Goal: Task Accomplishment & Management: Manage account settings

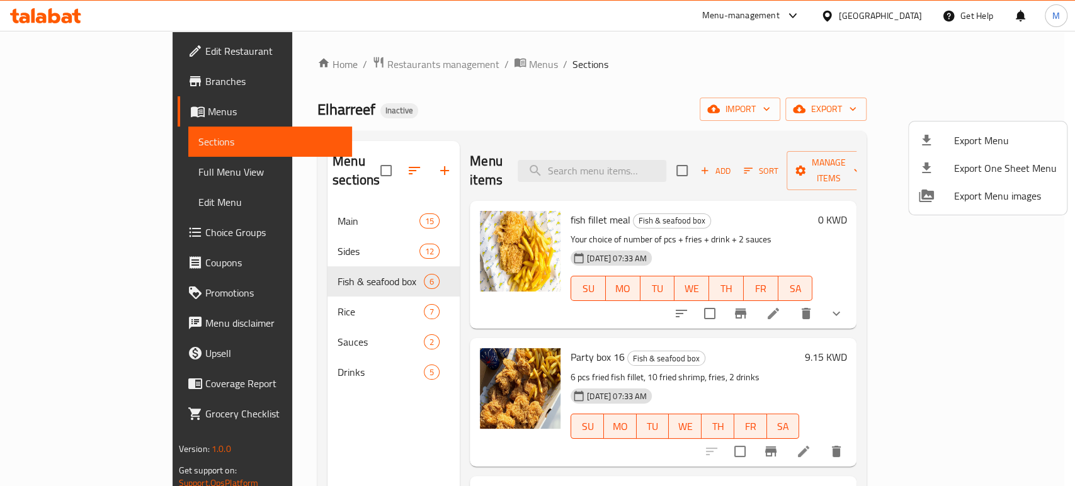
scroll to position [370, 0]
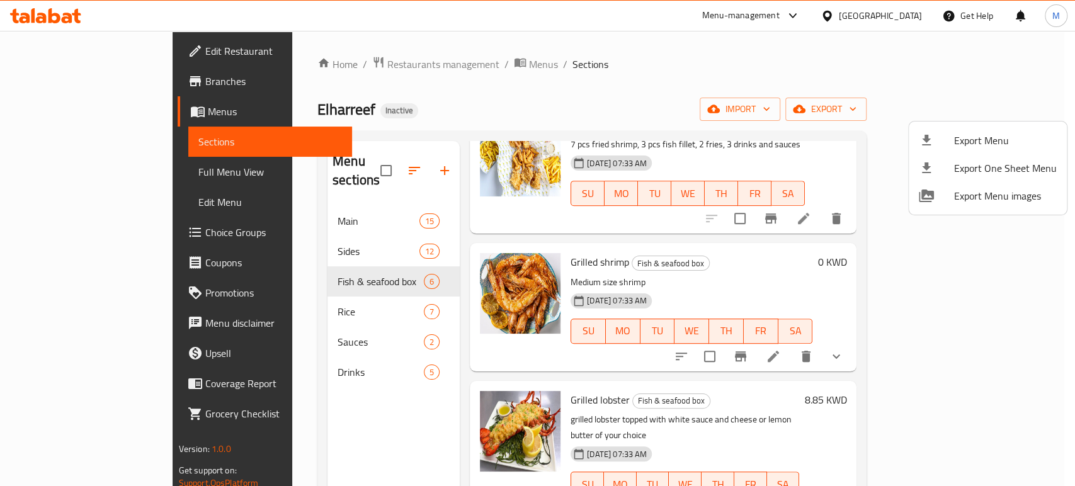
click at [897, 15] on div at bounding box center [537, 243] width 1075 height 486
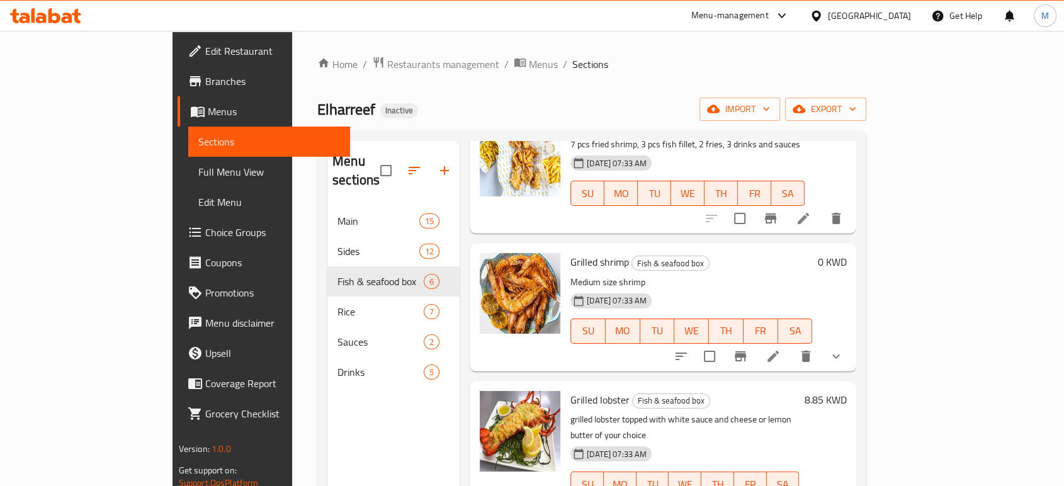
click at [903, 14] on div "[GEOGRAPHIC_DATA]" at bounding box center [869, 16] width 83 height 14
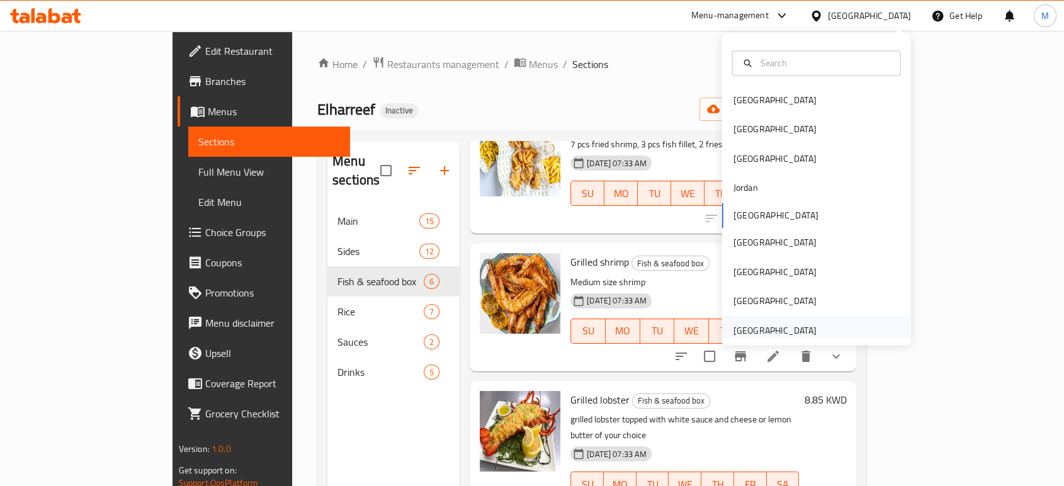
click at [776, 331] on div "[GEOGRAPHIC_DATA]" at bounding box center [774, 330] width 83 height 14
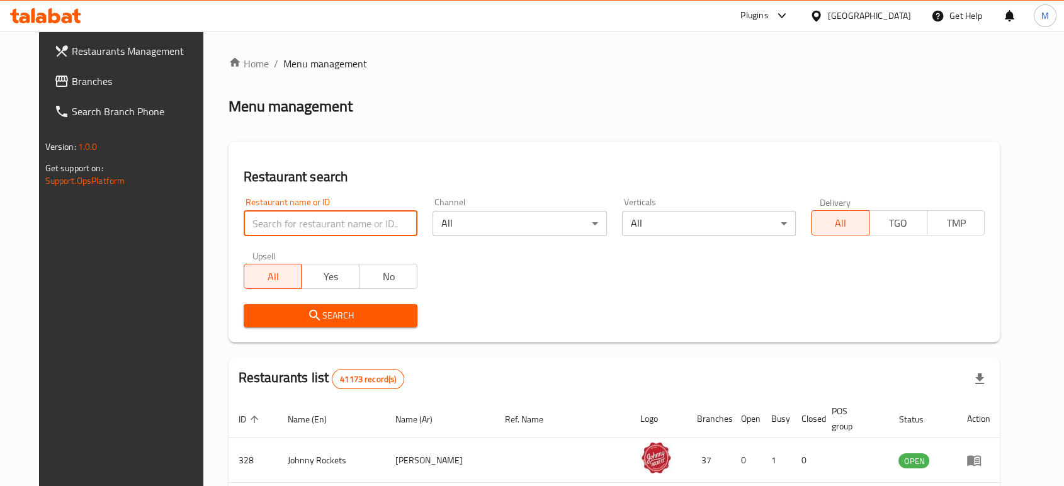
click at [296, 227] on input "search" at bounding box center [331, 223] width 174 height 25
paste input "705058"
type input "705058"
click button "Search" at bounding box center [331, 315] width 174 height 23
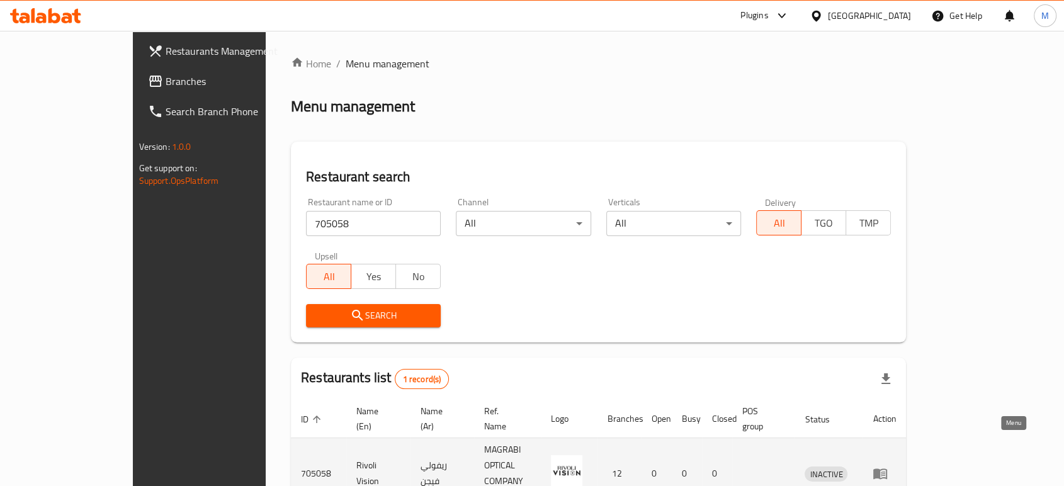
click at [888, 466] on icon "enhanced table" at bounding box center [880, 473] width 15 height 15
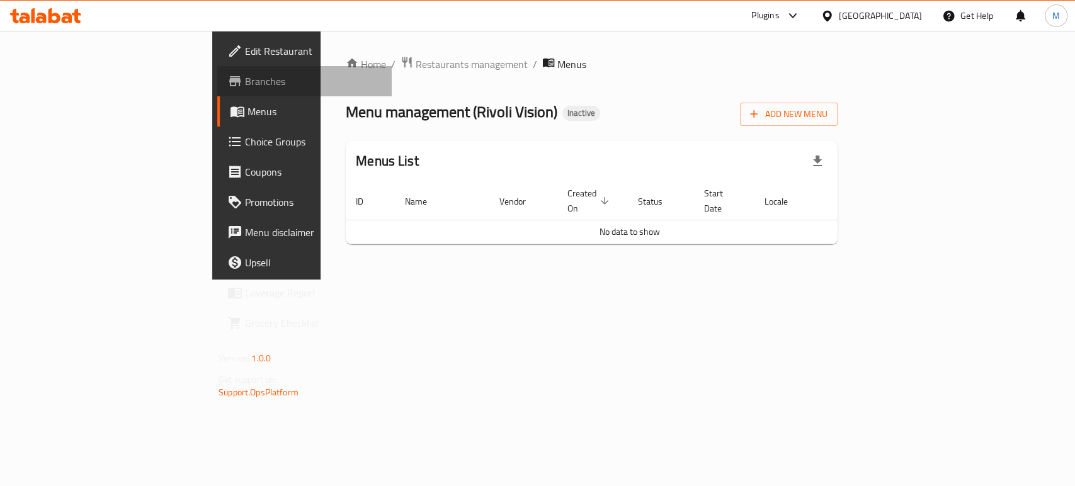
click at [245, 74] on span "Branches" at bounding box center [313, 81] width 137 height 15
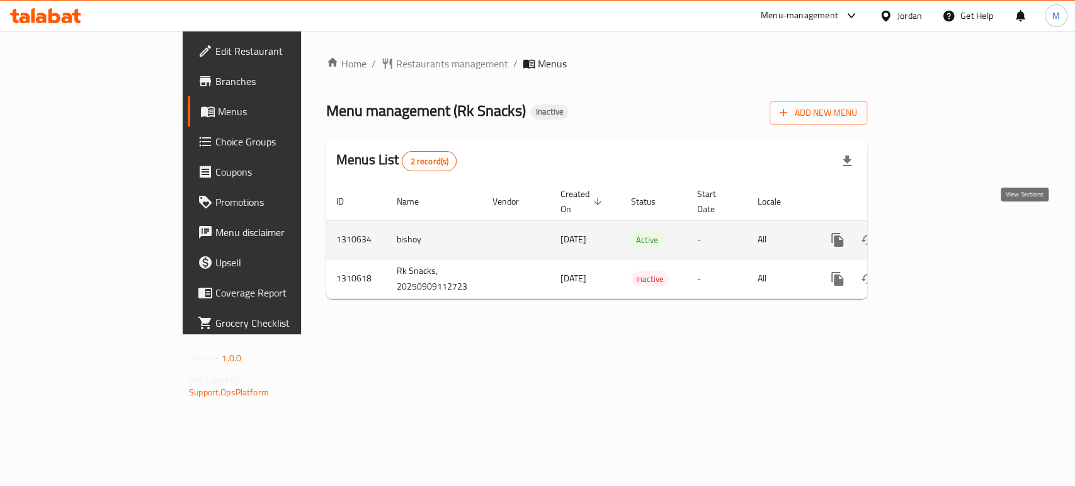
click at [934, 234] on icon "enhanced table" at bounding box center [928, 239] width 11 height 11
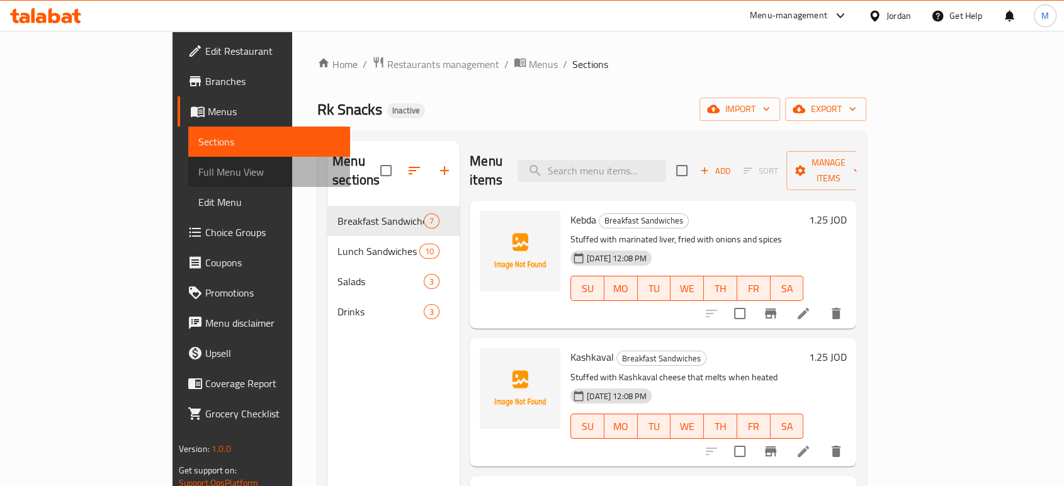
click at [198, 173] on span "Full Menu View" at bounding box center [269, 171] width 142 height 15
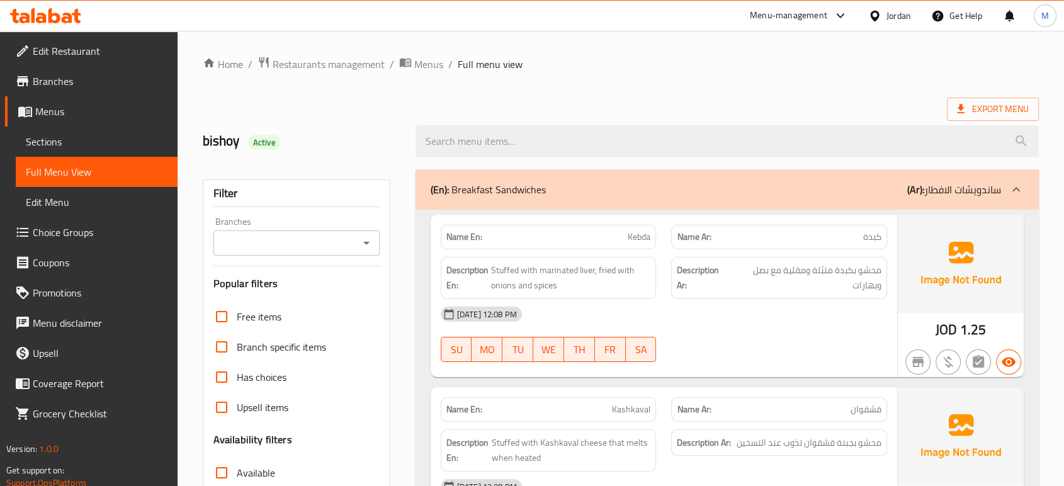
click at [788, 331] on div "09-09-2025 12:08 PM SU MO TU WE TH FR SA" at bounding box center [664, 334] width 462 height 71
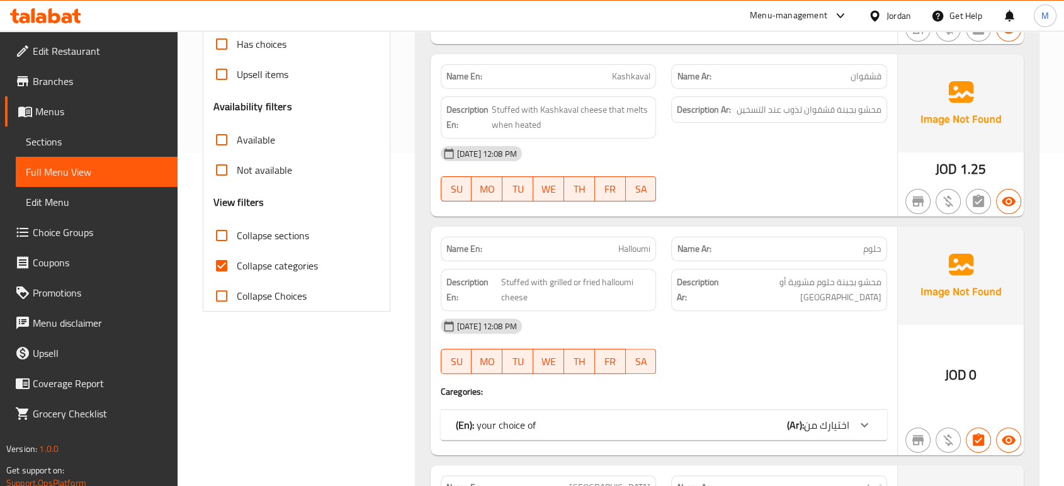
scroll to position [336, 0]
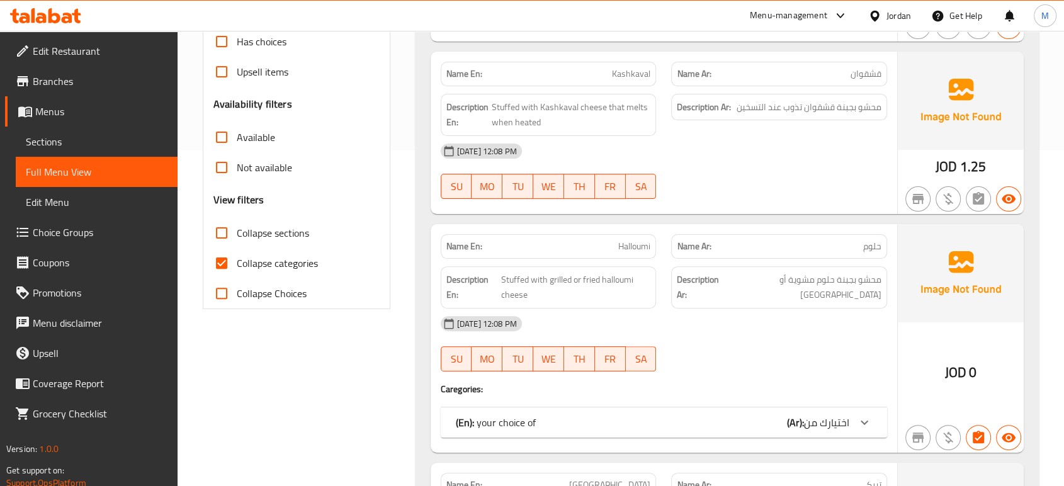
click at [736, 429] on div "(En): your choice of (Ar): اختيارك من" at bounding box center [664, 422] width 446 height 30
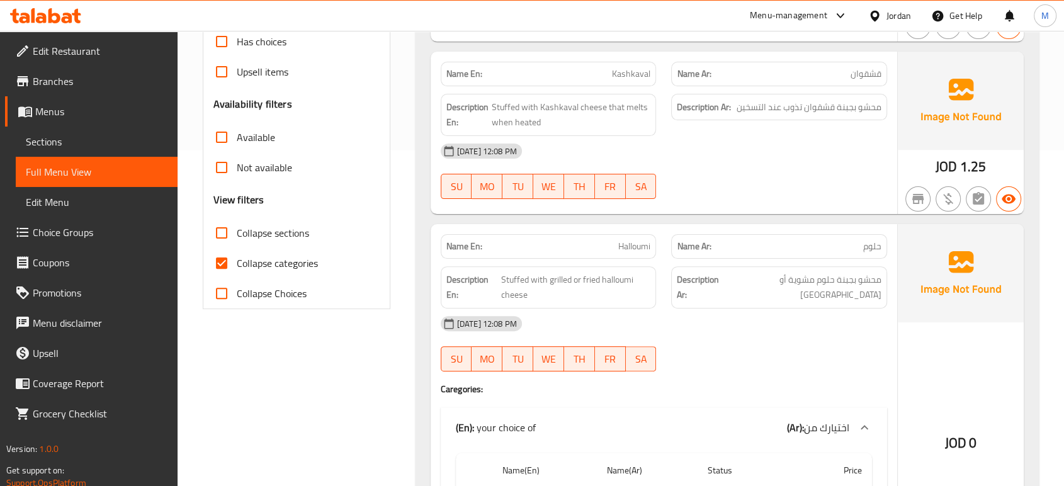
click at [757, 355] on div "09-09-2025 12:08 PM SU MO TU WE TH FR SA" at bounding box center [664, 344] width 462 height 71
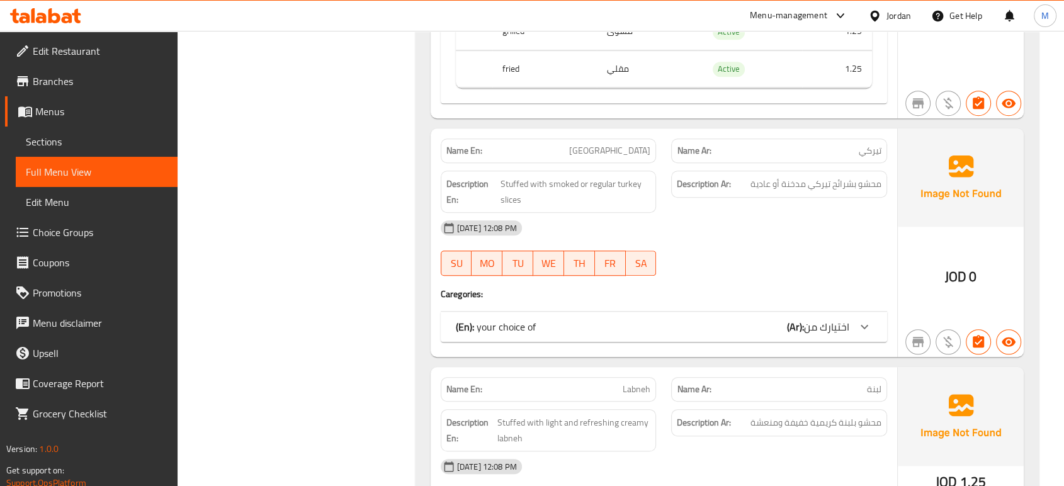
scroll to position [839, 0]
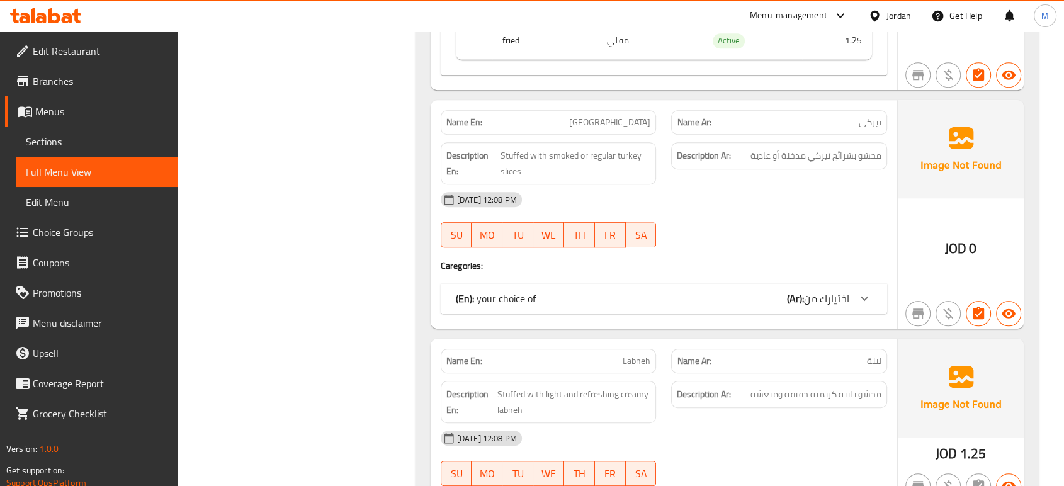
click at [742, 300] on div "(En): your choice of (Ar): اختيارك من" at bounding box center [653, 298] width 394 height 15
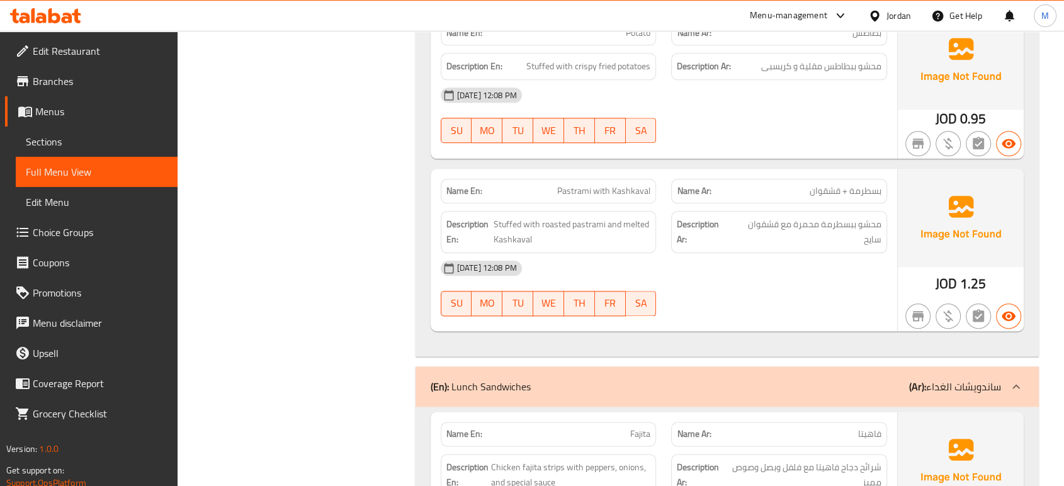
scroll to position [1483, 0]
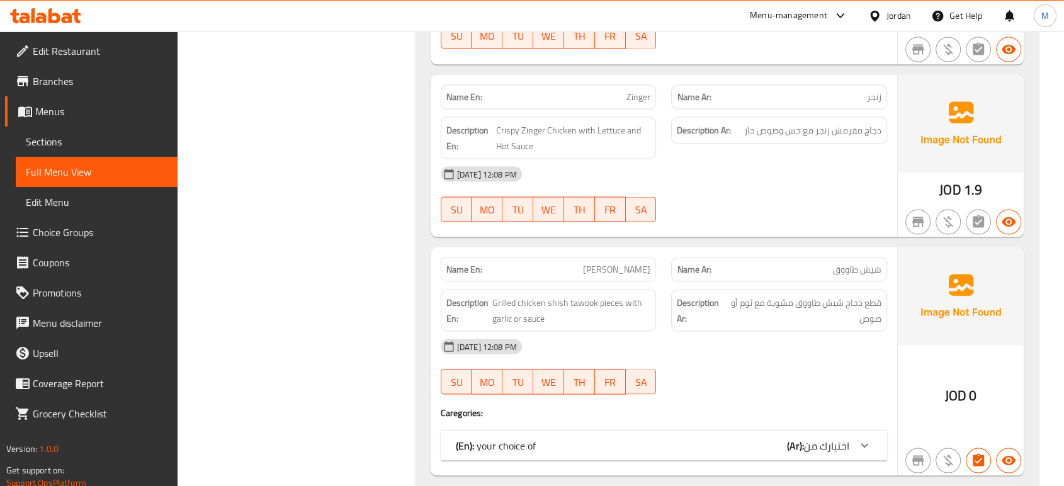
scroll to position [2323, 0]
click at [317, 335] on div "Filter Branches Branches Popular filters Free items Branch specific items Has c…" at bounding box center [301, 218] width 213 height 4758
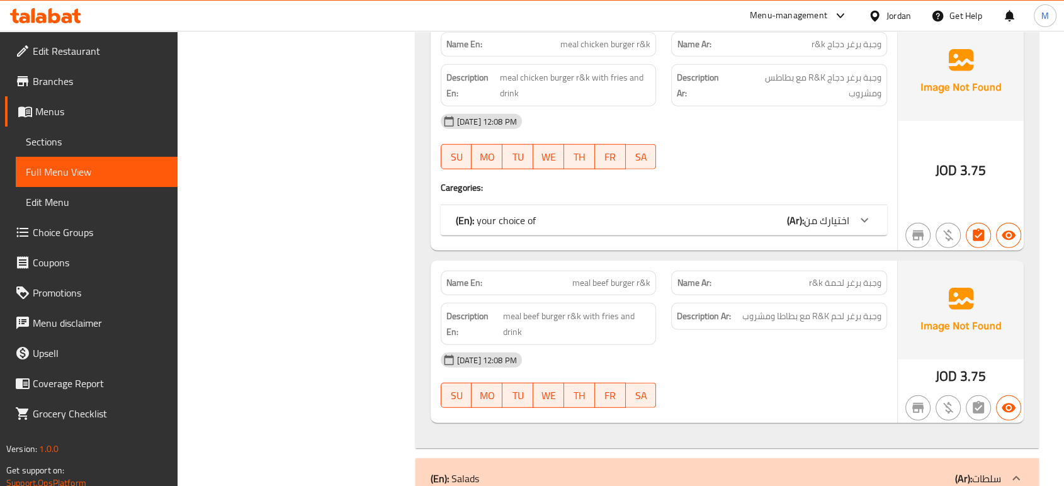
scroll to position [3275, 0]
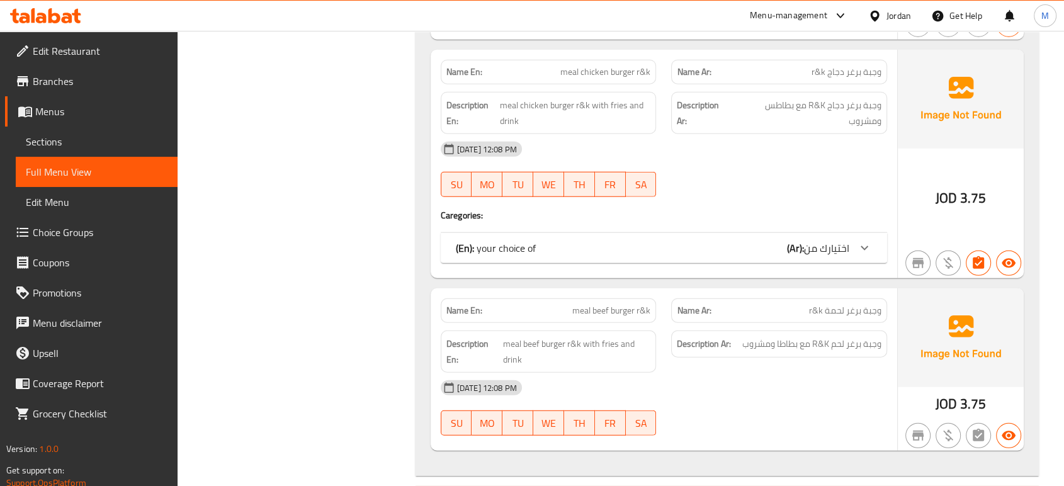
click at [596, 241] on div "(En): your choice of (Ar): اختيارك من" at bounding box center [653, 248] width 394 height 15
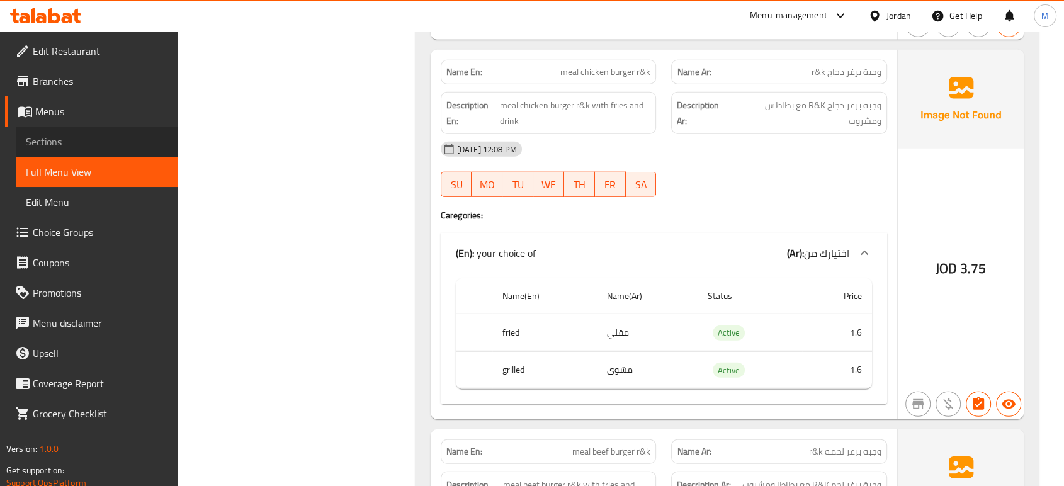
click at [112, 140] on span "Sections" at bounding box center [97, 141] width 142 height 15
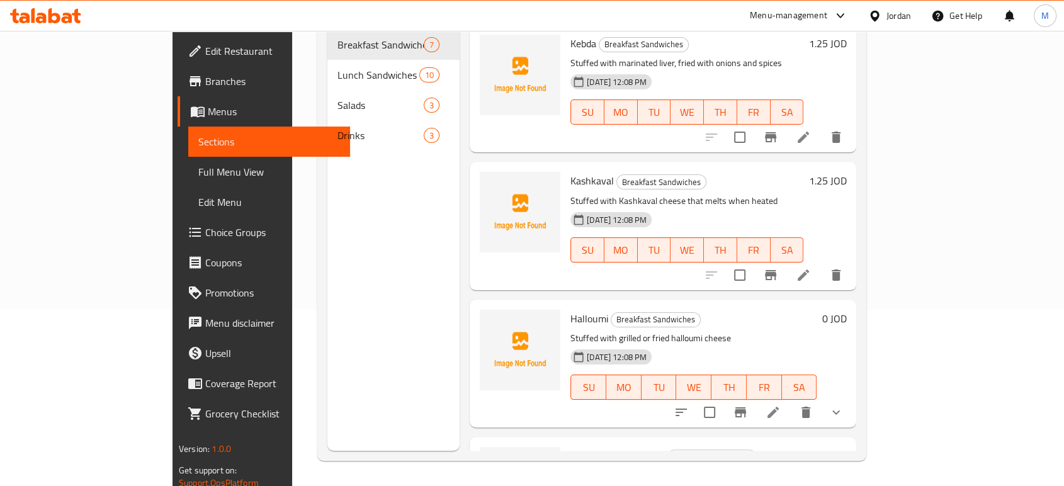
scroll to position [176, 0]
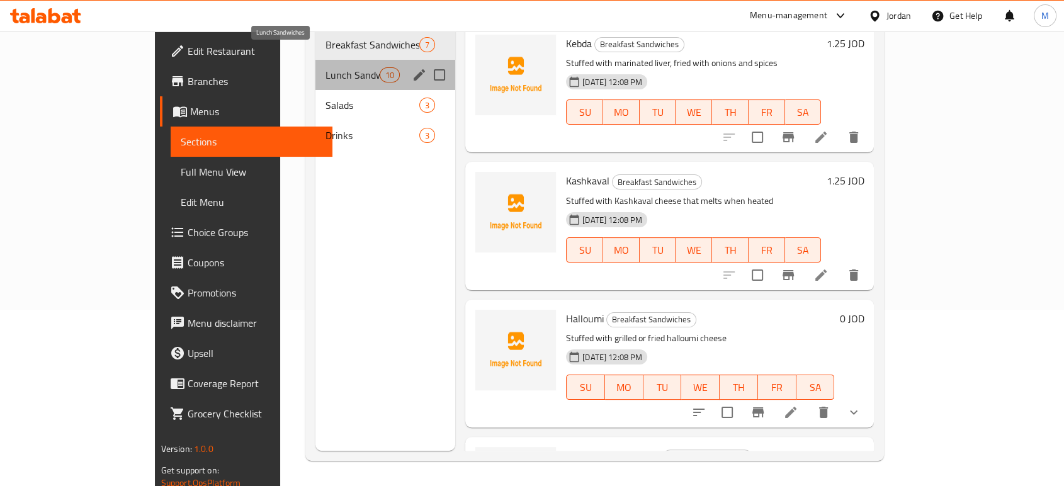
click at [326, 67] on span "Lunch Sandwiches" at bounding box center [353, 74] width 54 height 15
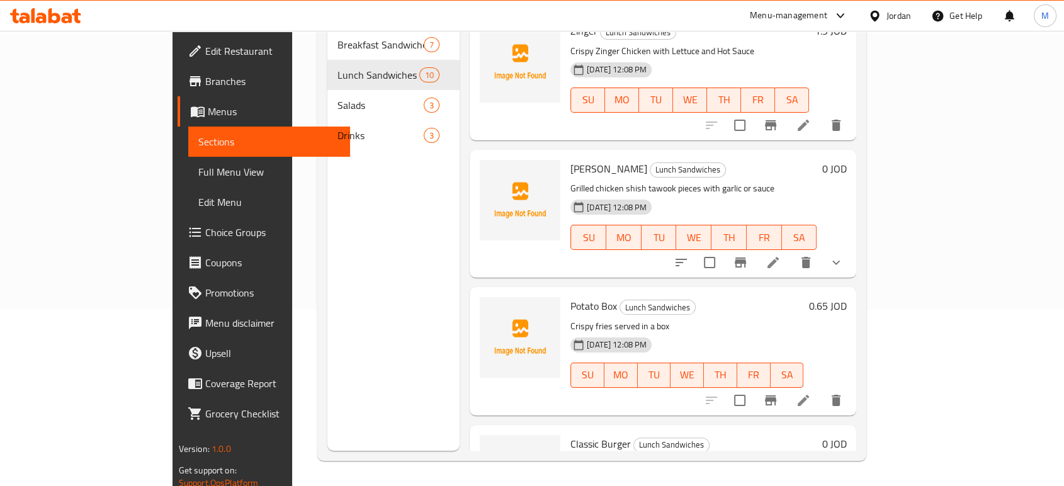
scroll to position [851, 0]
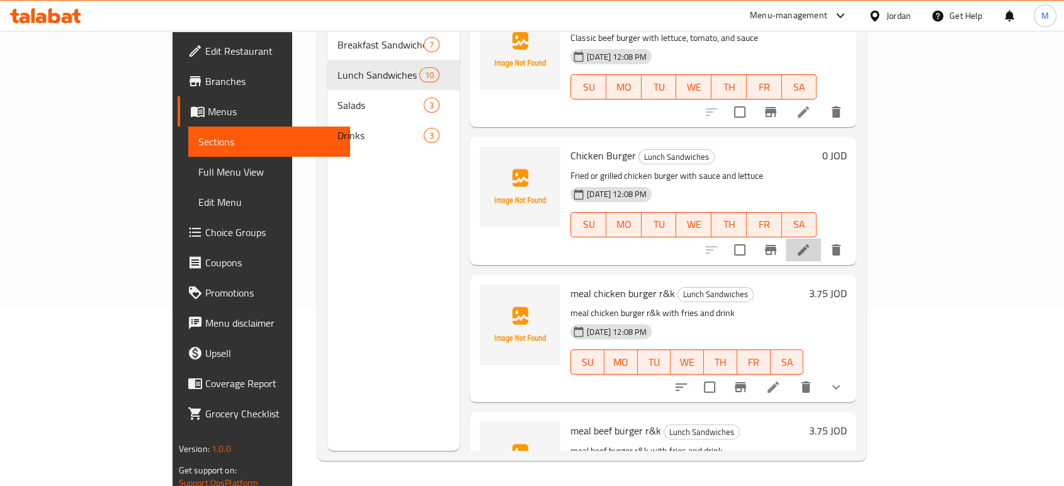
click at [821, 239] on li at bounding box center [803, 250] width 35 height 23
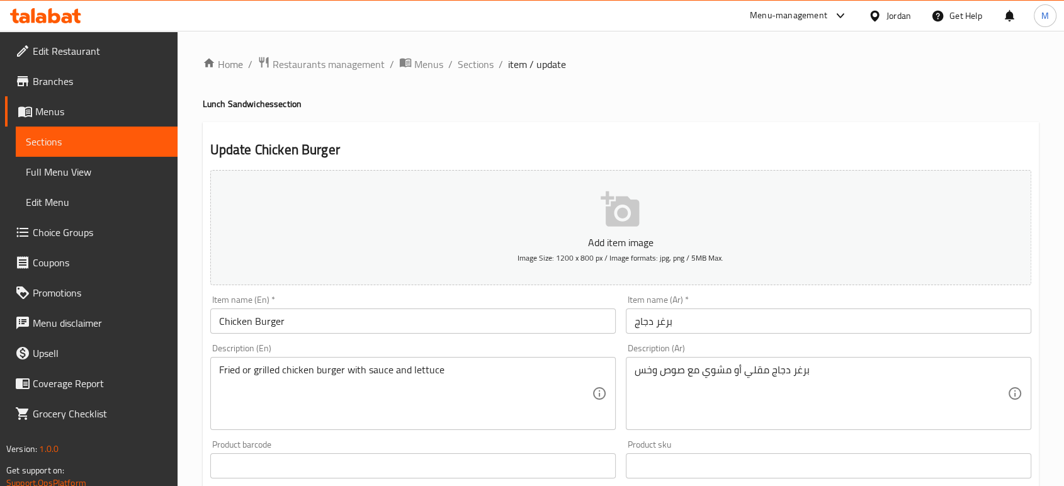
scroll to position [403, 0]
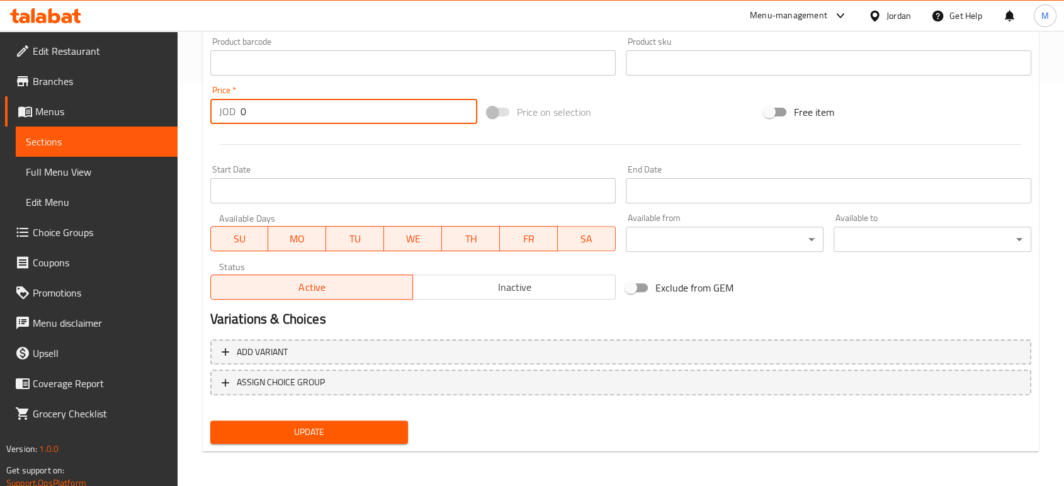
click at [322, 108] on input "0" at bounding box center [359, 111] width 237 height 25
type input "1.6"
click at [316, 434] on span "Update" at bounding box center [309, 432] width 178 height 16
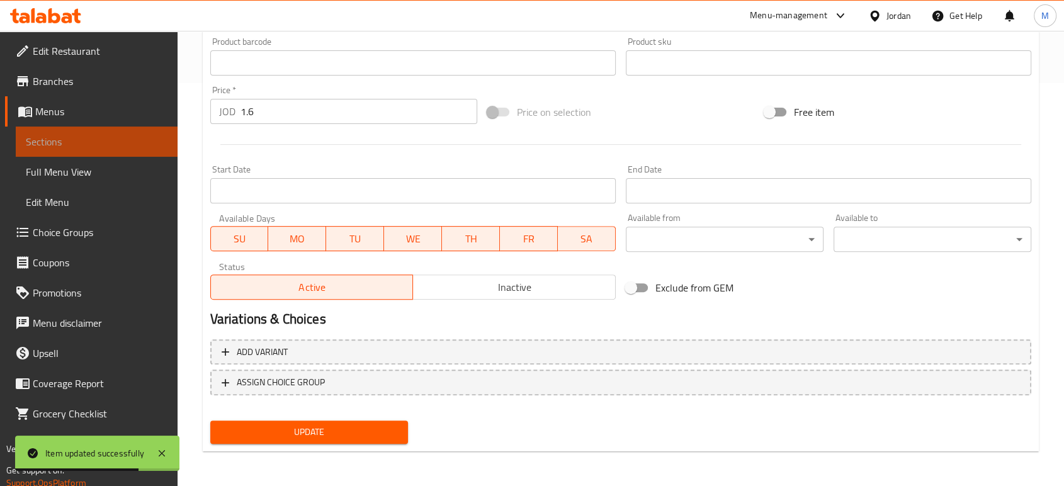
click at [41, 144] on span "Sections" at bounding box center [97, 141] width 142 height 15
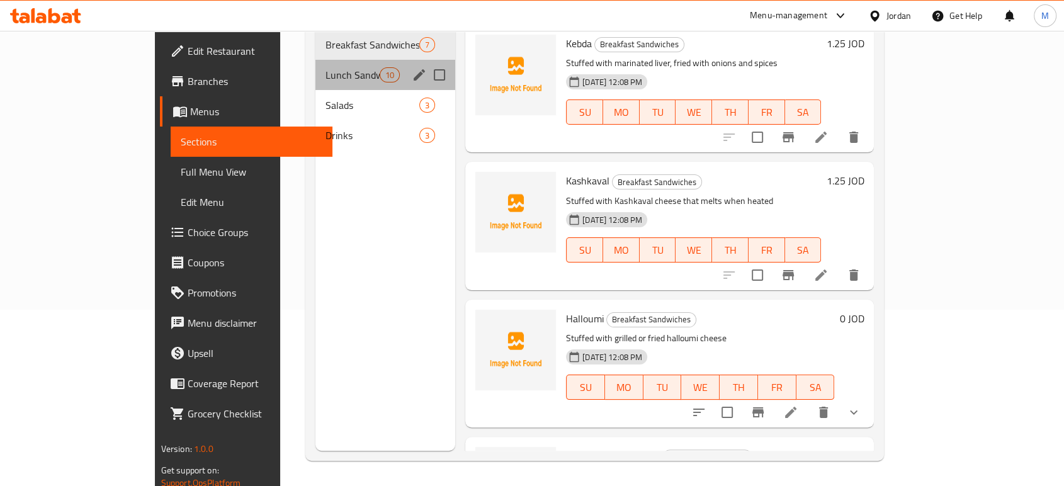
click at [316, 60] on div "Lunch Sandwiches 10" at bounding box center [386, 75] width 140 height 30
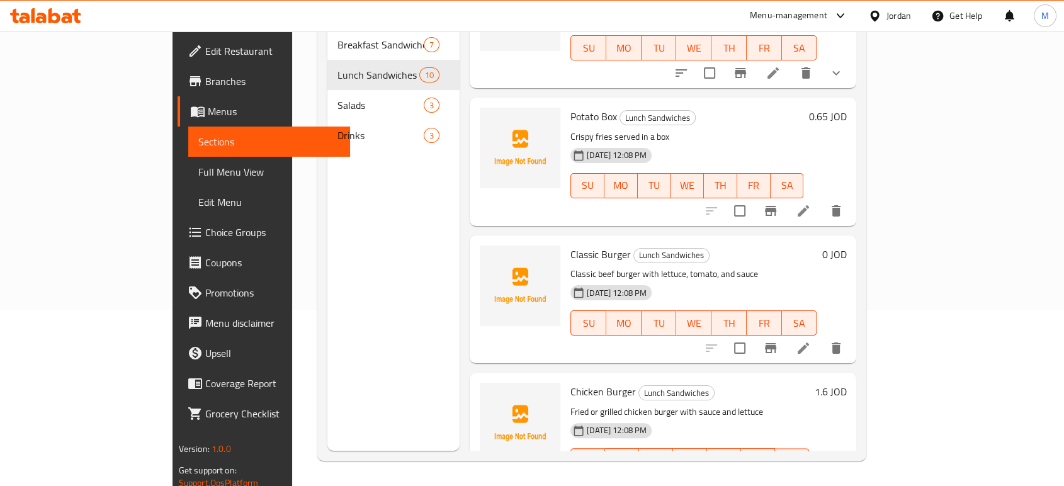
scroll to position [621, 0]
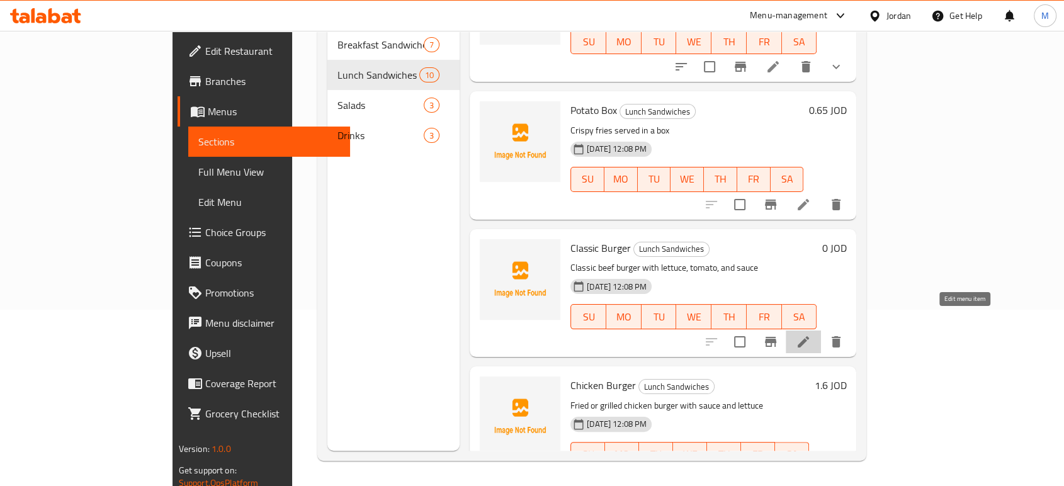
click at [811, 334] on icon at bounding box center [803, 341] width 15 height 15
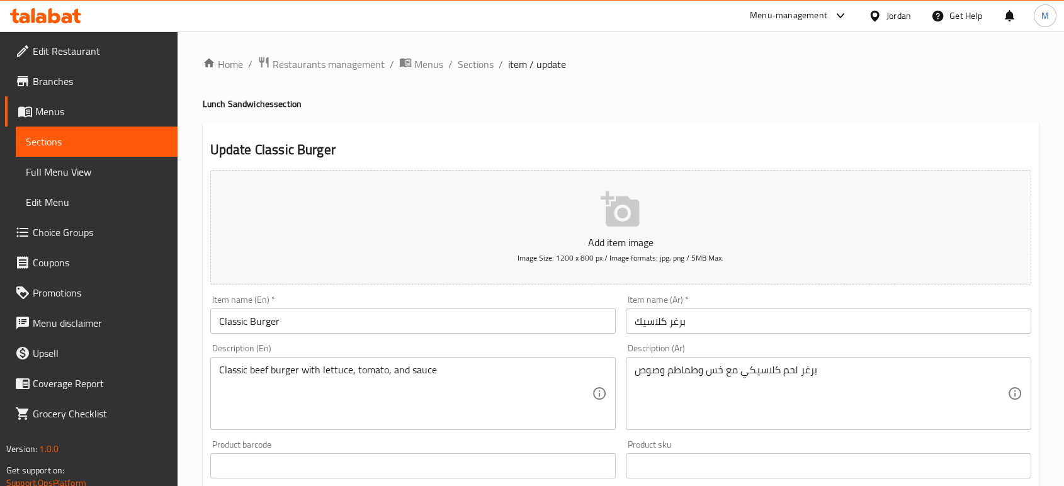
scroll to position [403, 0]
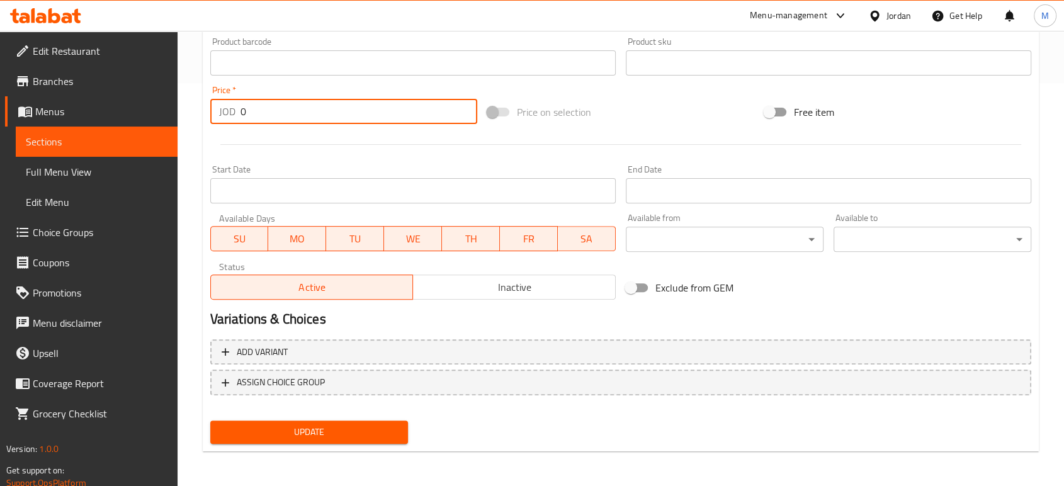
click at [311, 113] on input "0" at bounding box center [359, 111] width 237 height 25
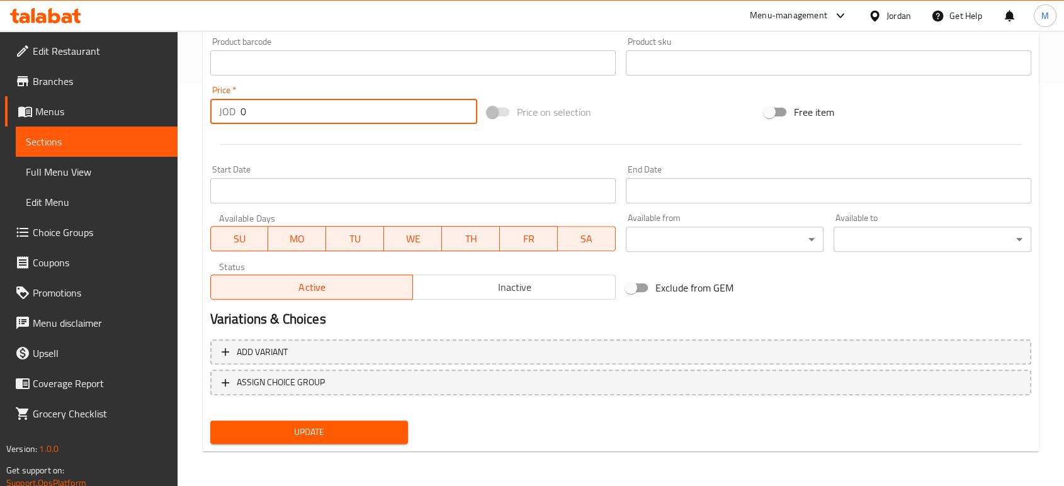
click at [311, 113] on input "0" at bounding box center [359, 111] width 237 height 25
type input "1.6"
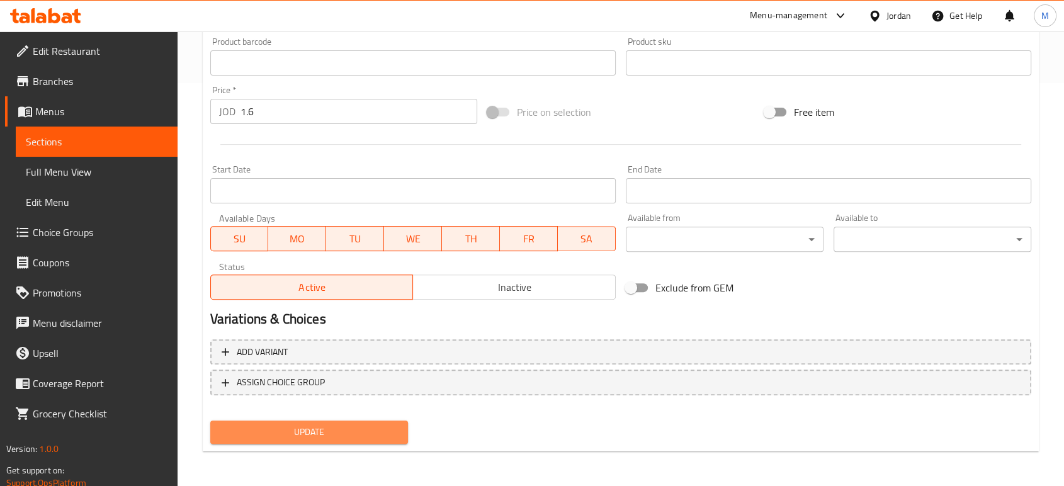
click at [300, 440] on button "Update" at bounding box center [309, 432] width 198 height 23
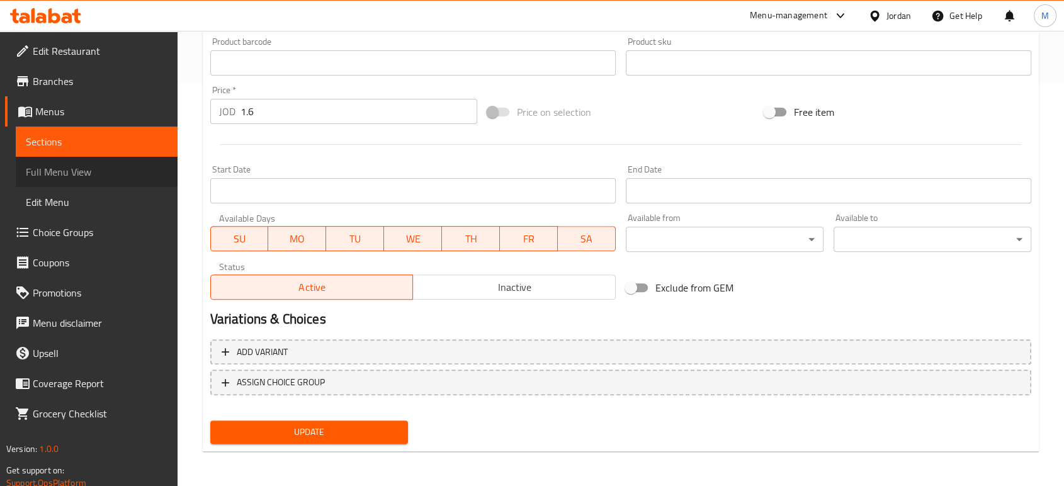
click at [99, 166] on span "Full Menu View" at bounding box center [97, 171] width 142 height 15
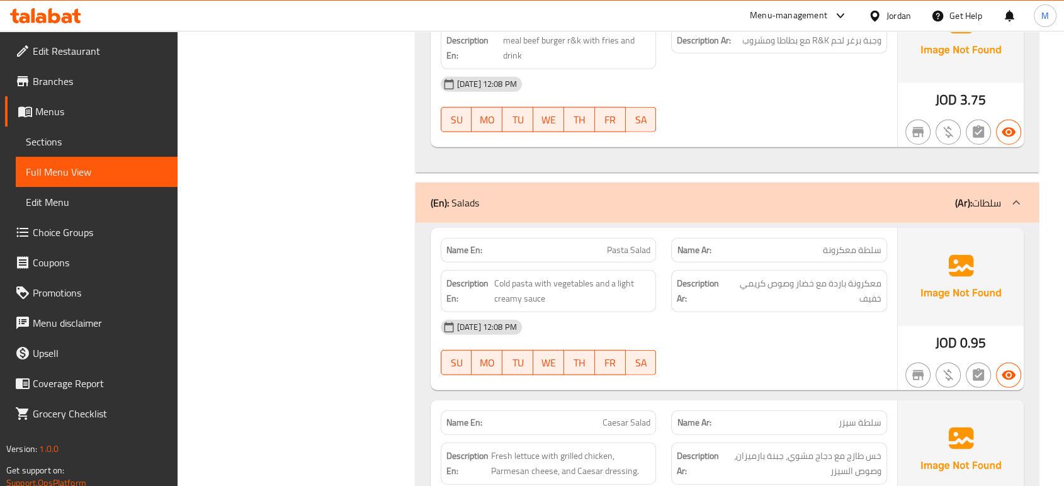
scroll to position [3324, 0]
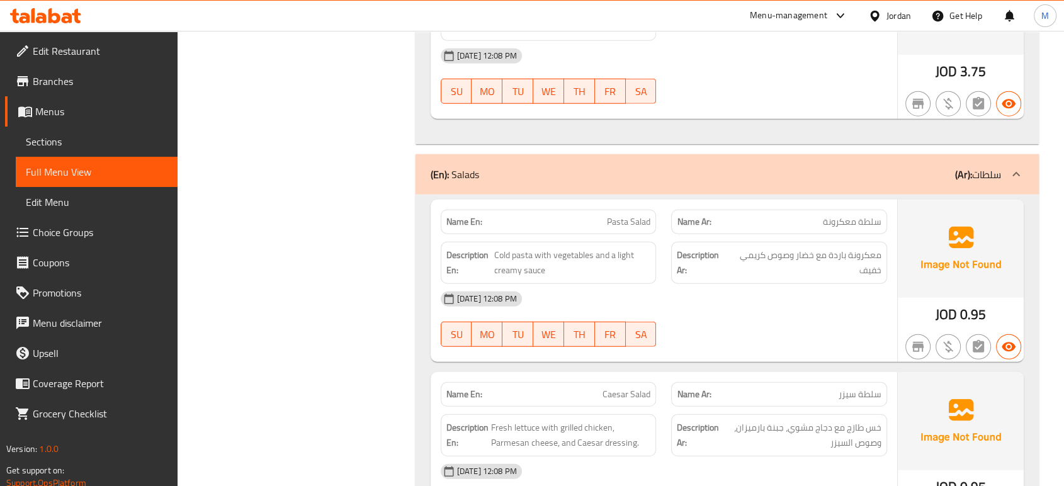
click at [799, 313] on div "09-09-2025 12:08 PM SU MO TU WE TH FR SA" at bounding box center [664, 319] width 462 height 71
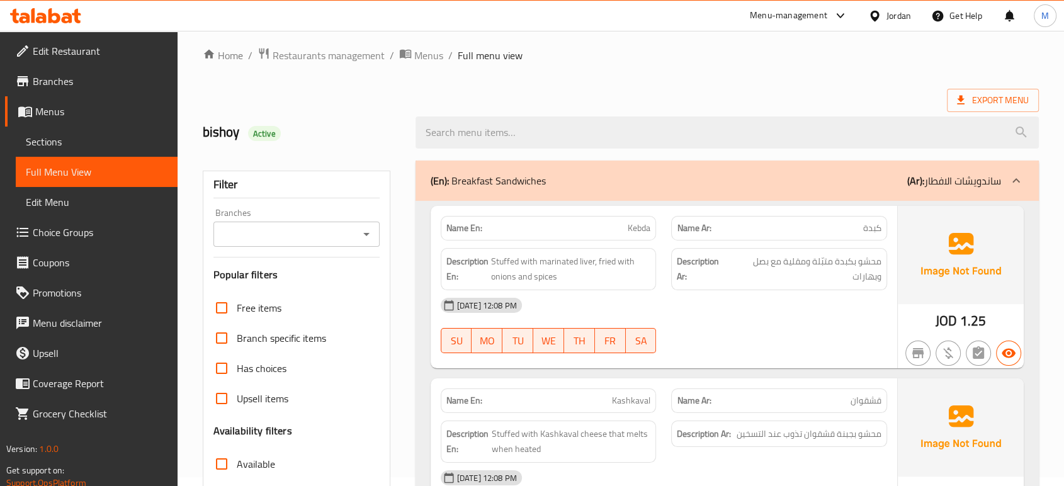
scroll to position [0, 0]
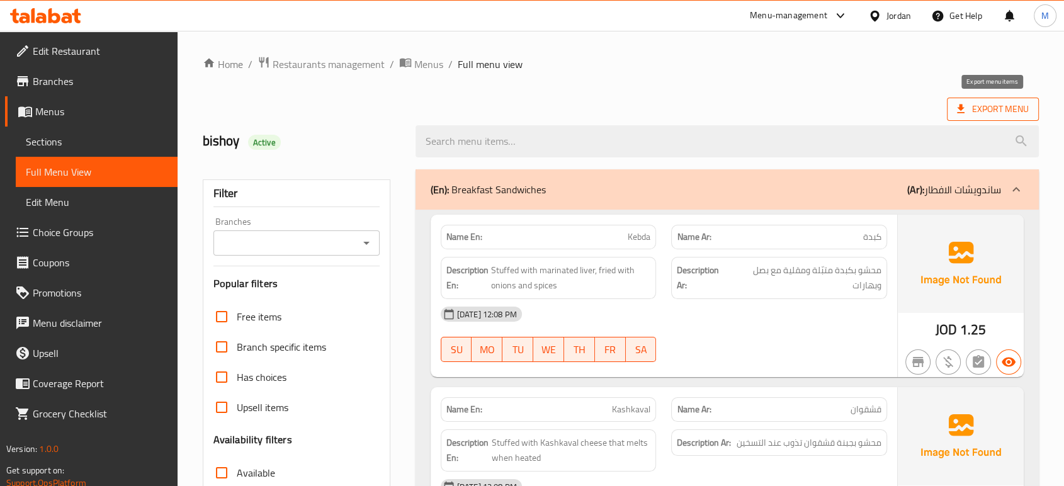
click at [993, 110] on span "Export Menu" at bounding box center [993, 109] width 72 height 16
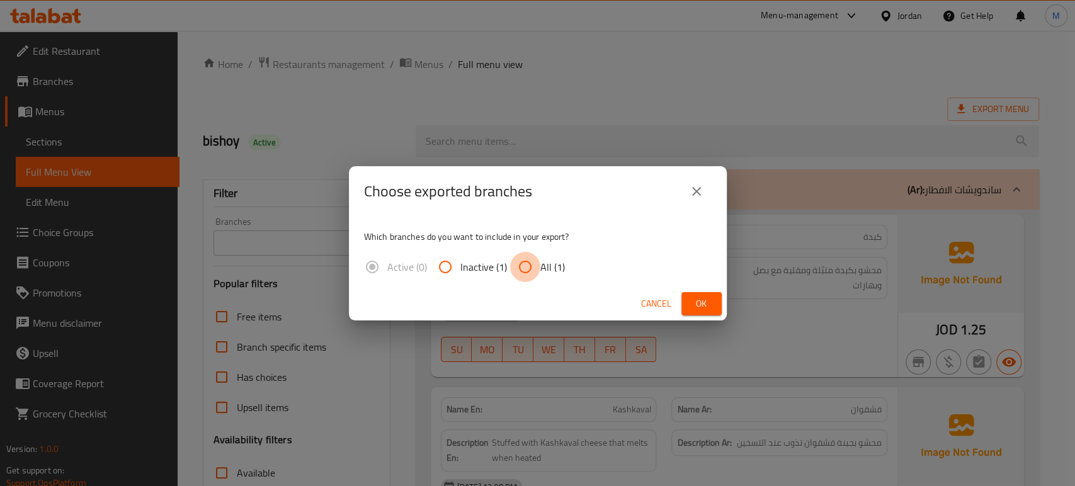
click at [521, 266] on input "All (1)" at bounding box center [525, 267] width 30 height 30
radio input "true"
click at [695, 307] on span "Ok" at bounding box center [701, 304] width 20 height 16
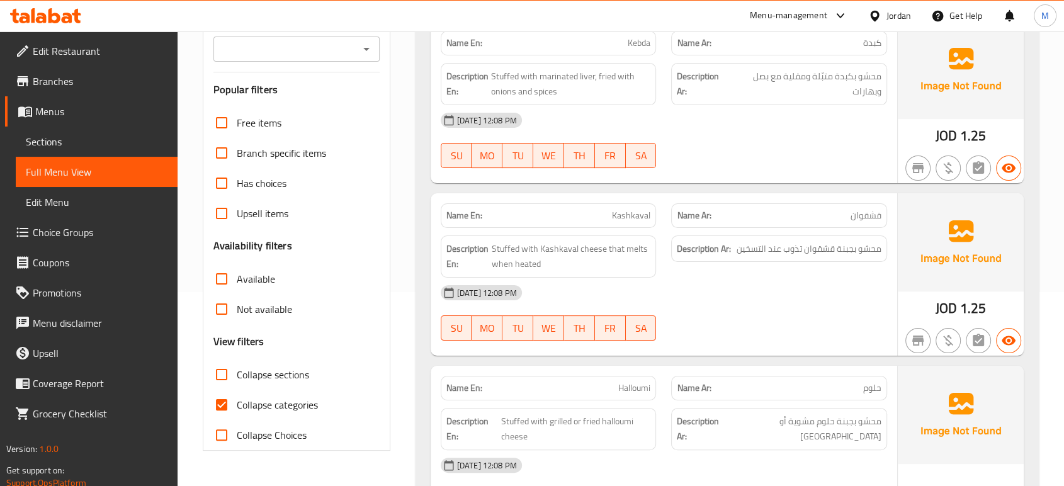
scroll to position [196, 0]
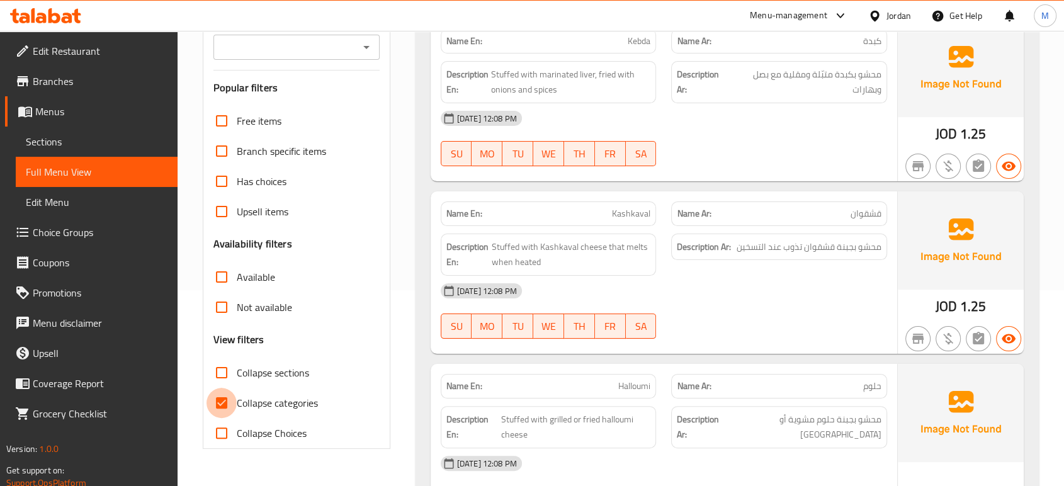
click at [220, 406] on input "Collapse categories" at bounding box center [222, 403] width 30 height 30
checkbox input "false"
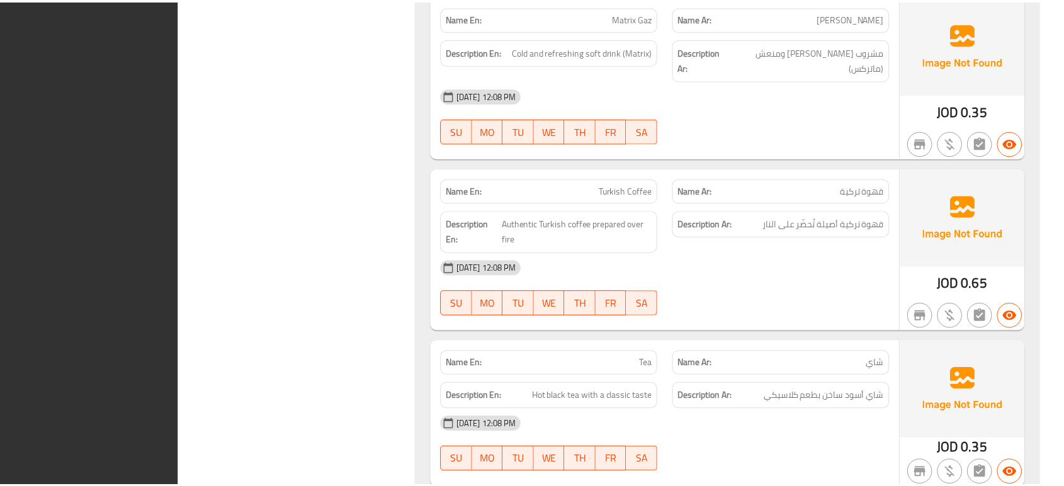
scroll to position [4686, 0]
